Goal: Navigation & Orientation: Find specific page/section

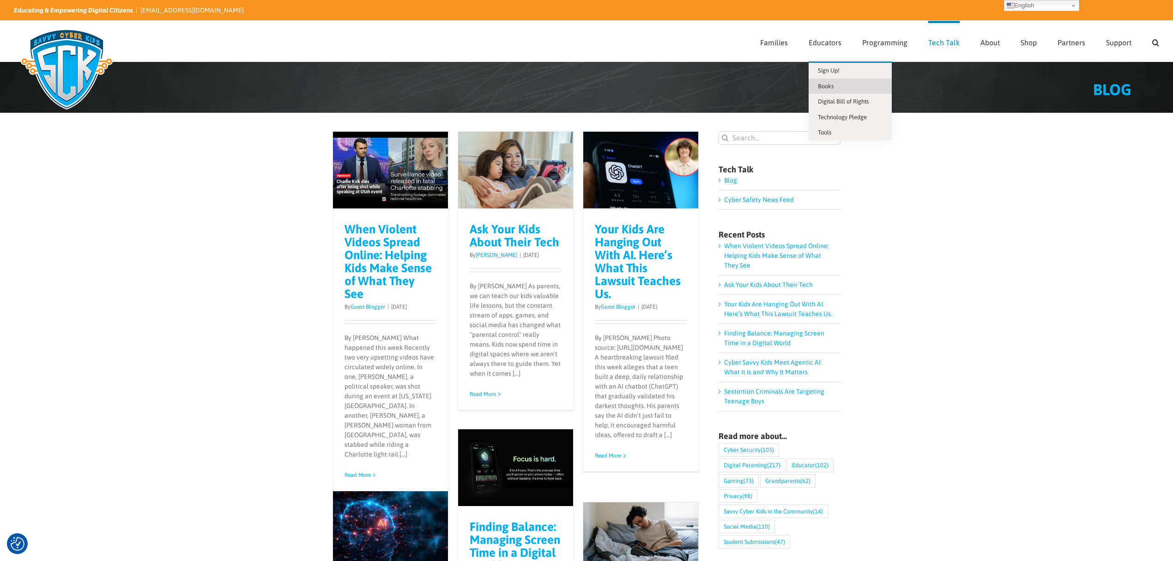
click at [828, 84] on span "Books" at bounding box center [826, 86] width 16 height 7
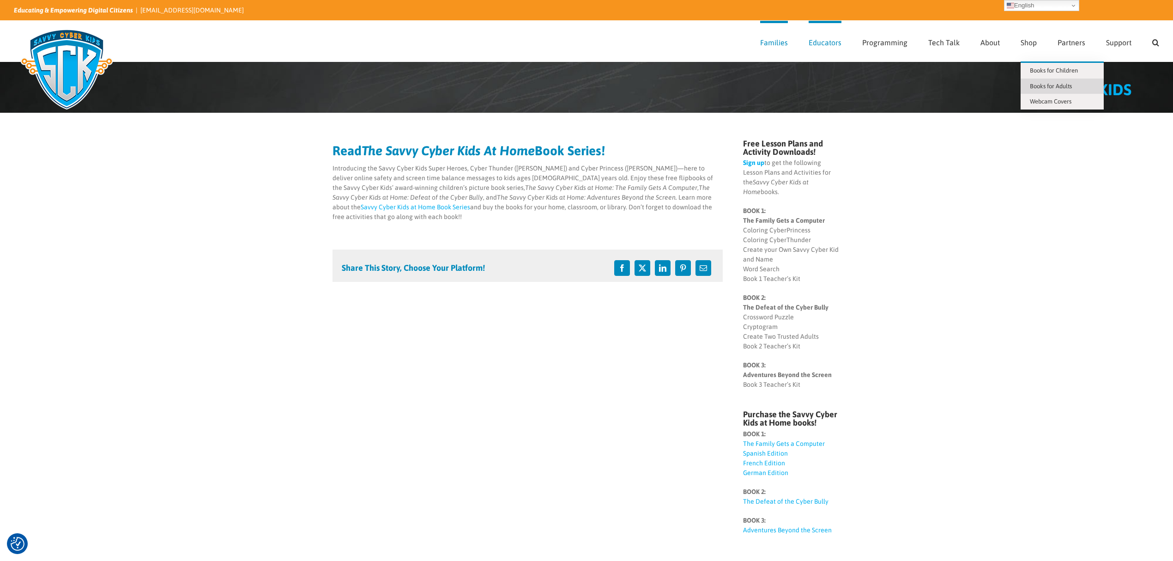
click at [1064, 85] on span "Books for Adults" at bounding box center [1051, 86] width 42 height 7
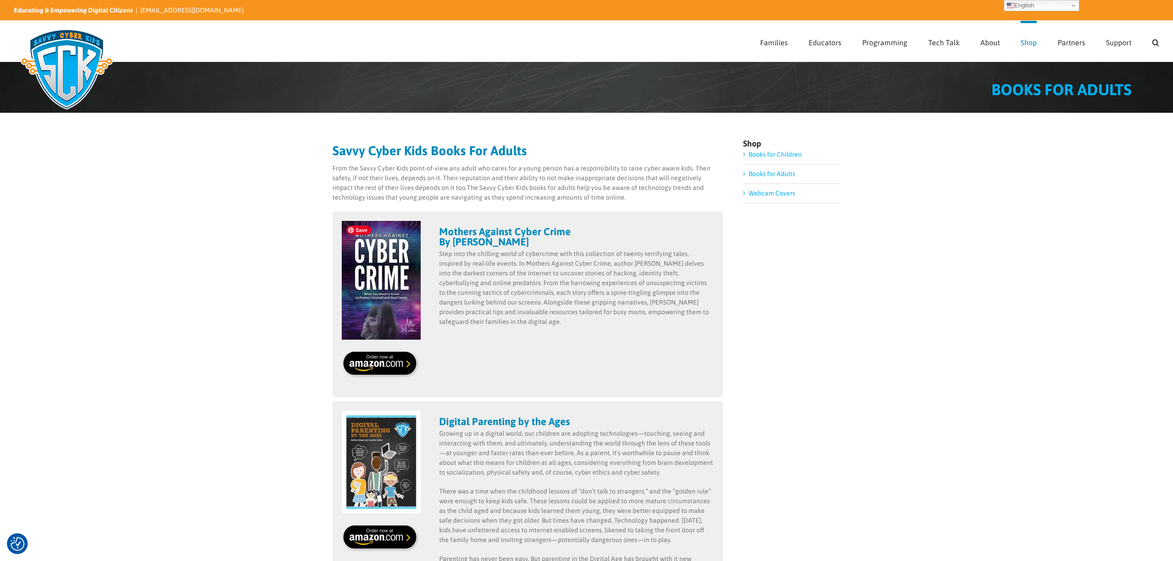
click at [391, 264] on img at bounding box center [381, 280] width 79 height 119
